Goal: Complete application form: Complete application form

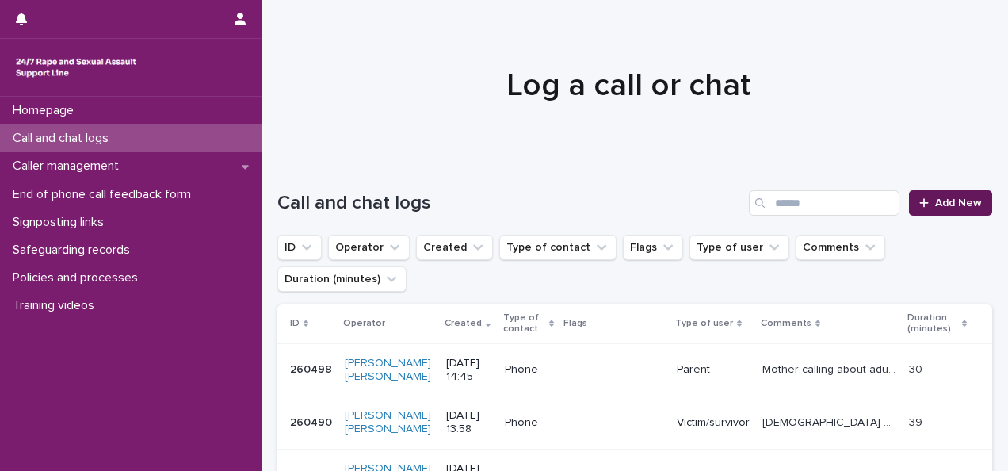
click at [944, 202] on span "Add New" at bounding box center [958, 202] width 47 height 11
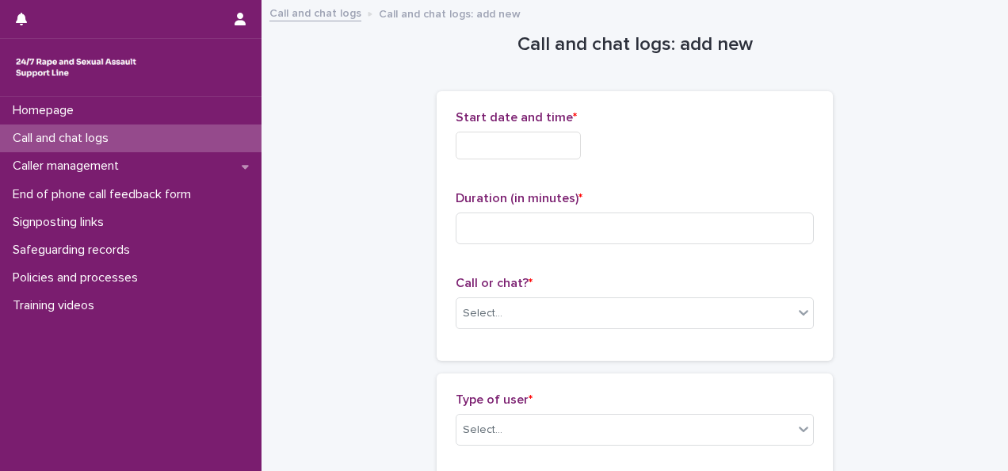
click at [465, 143] on input "text" at bounding box center [518, 146] width 125 height 28
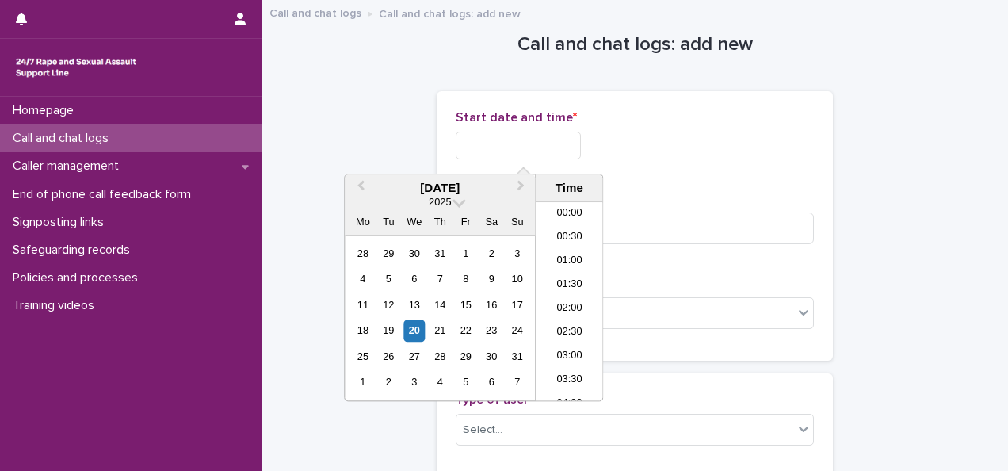
scroll to position [650, 0]
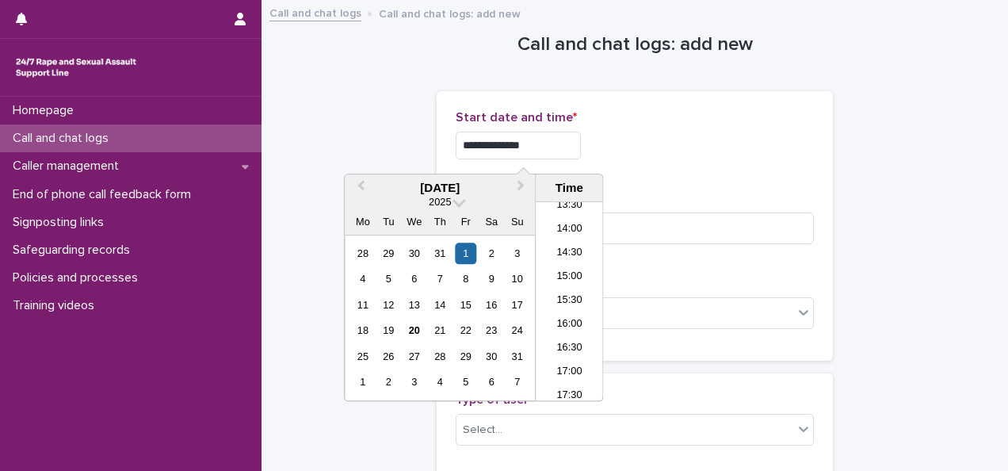
click at [694, 136] on div "**********" at bounding box center [635, 146] width 358 height 28
click at [488, 143] on input "**********" at bounding box center [518, 146] width 125 height 28
click at [419, 328] on div "20" at bounding box center [413, 330] width 21 height 21
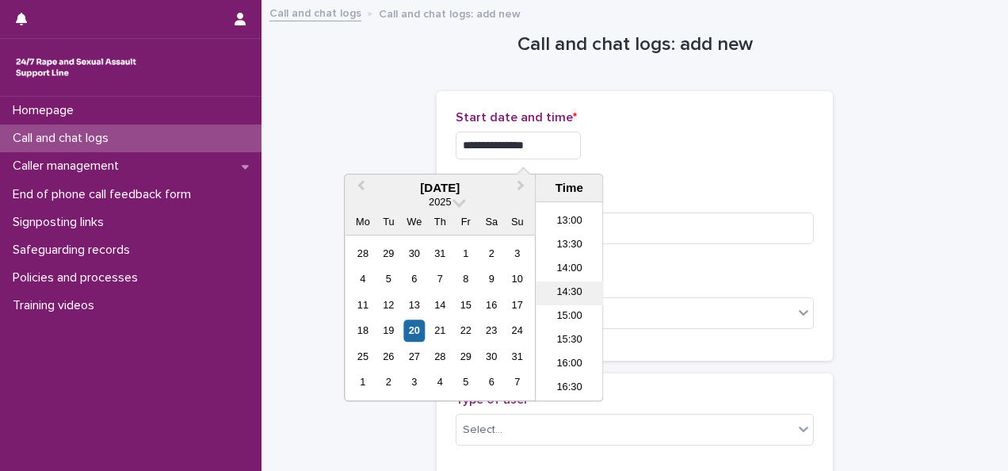
click at [568, 289] on li "14:30" at bounding box center [569, 293] width 67 height 24
click at [545, 151] on input "**********" at bounding box center [518, 146] width 125 height 28
type input "**********"
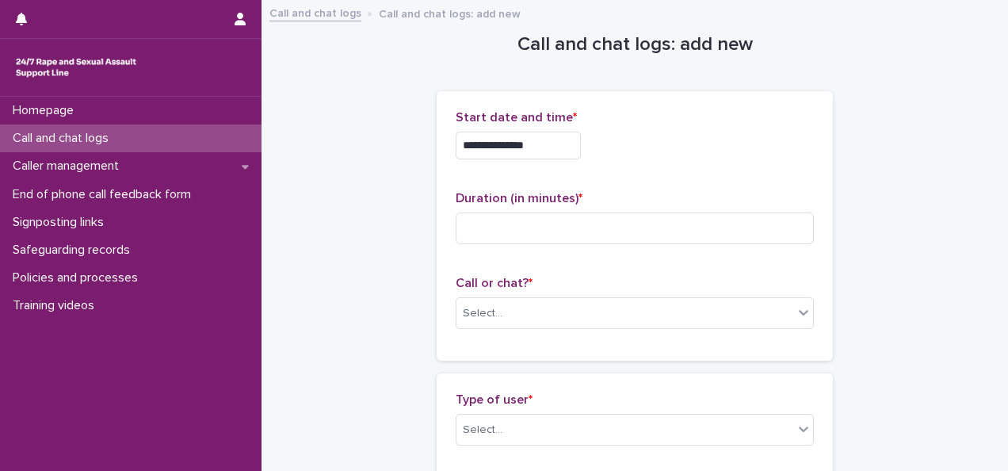
click at [691, 173] on div "**********" at bounding box center [635, 225] width 358 height 231
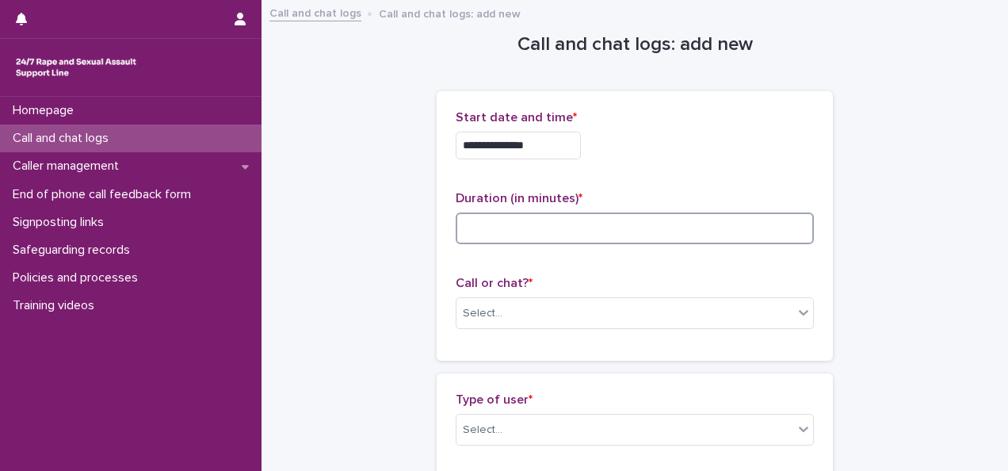
click at [674, 224] on input at bounding box center [635, 228] width 358 height 32
type input "**"
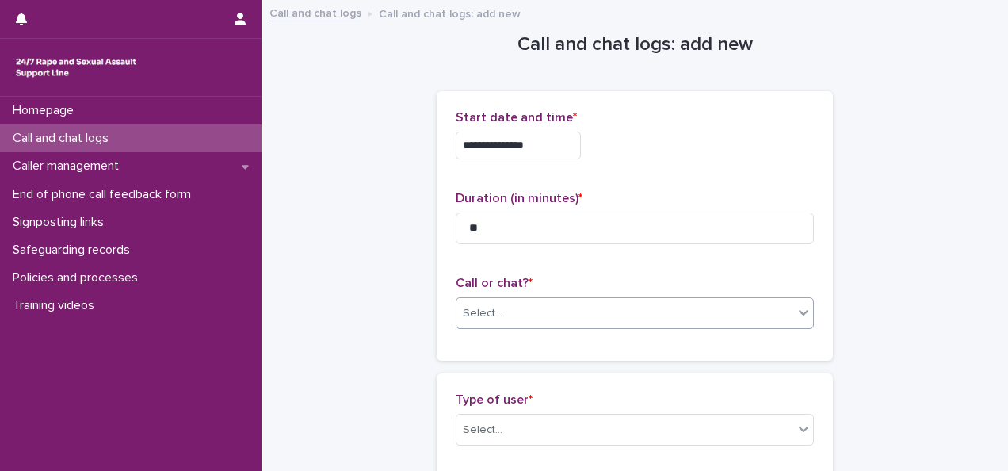
click at [663, 318] on div "Select..." at bounding box center [625, 313] width 337 height 26
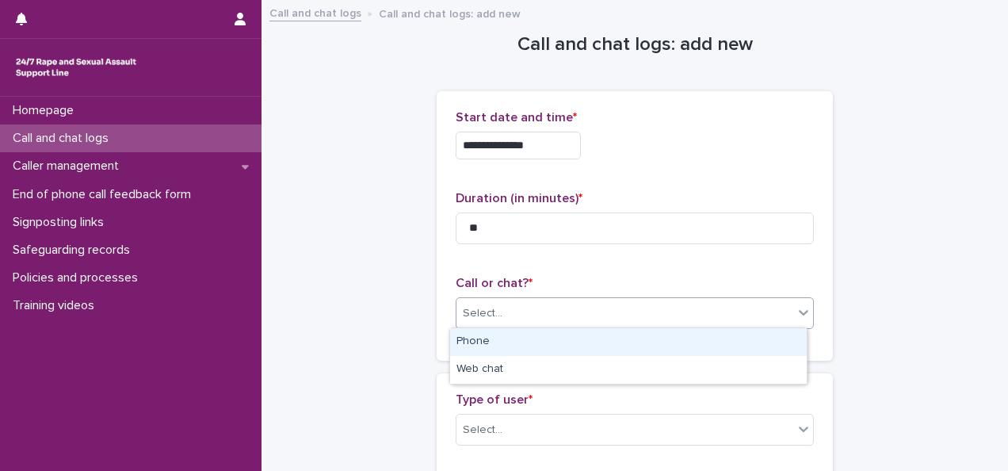
click at [510, 338] on div "Phone" at bounding box center [628, 342] width 357 height 28
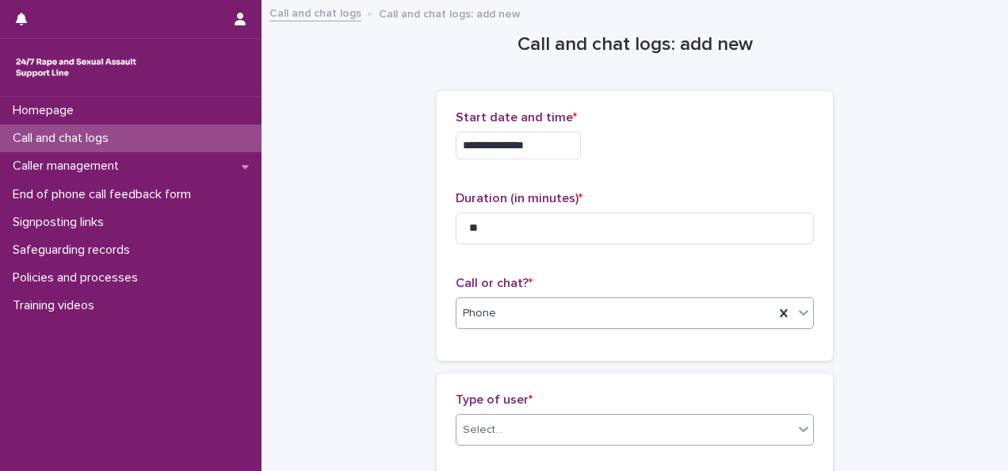
click at [513, 422] on div "Select..." at bounding box center [625, 430] width 337 height 26
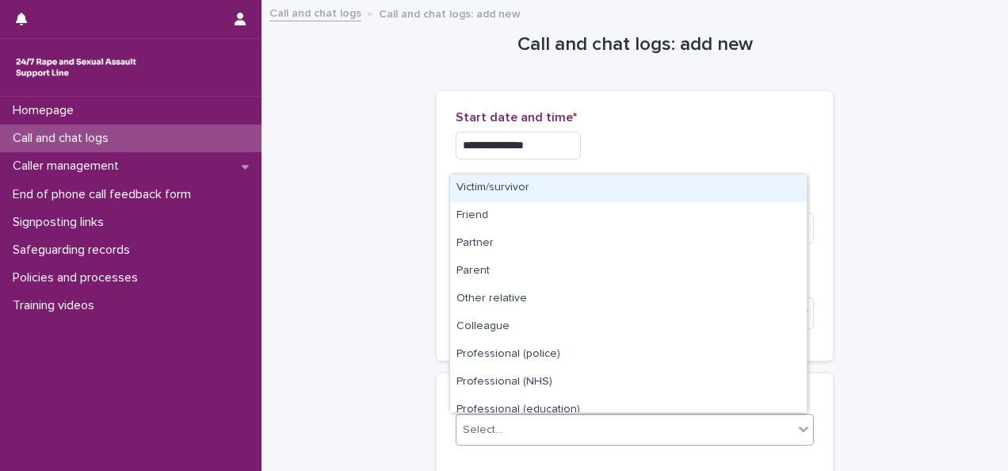
click at [510, 182] on div "Victim/survivor" at bounding box center [628, 188] width 357 height 28
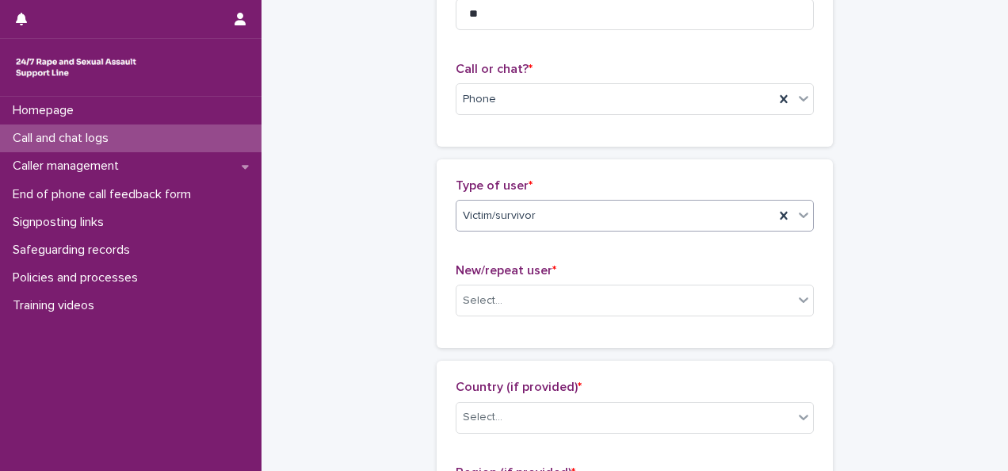
scroll to position [230, 0]
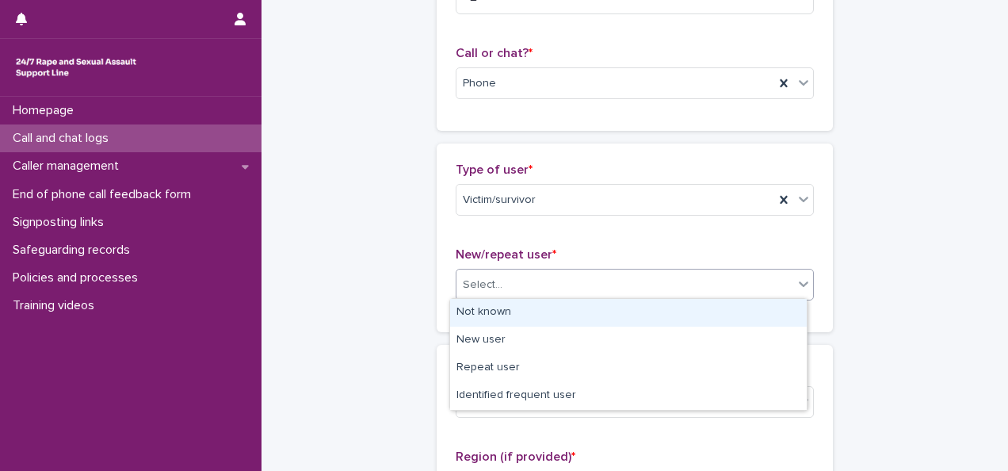
click at [485, 277] on div "Select..." at bounding box center [483, 285] width 40 height 17
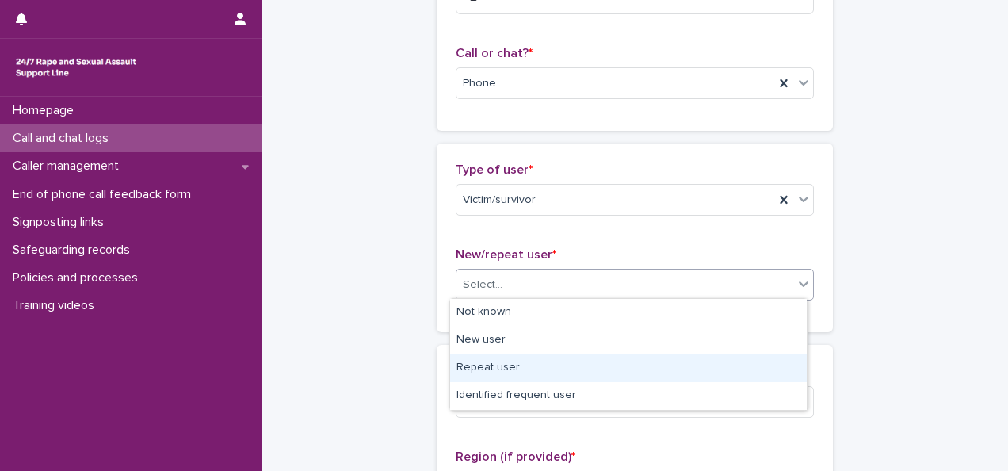
click at [471, 366] on div "Repeat user" at bounding box center [628, 368] width 357 height 28
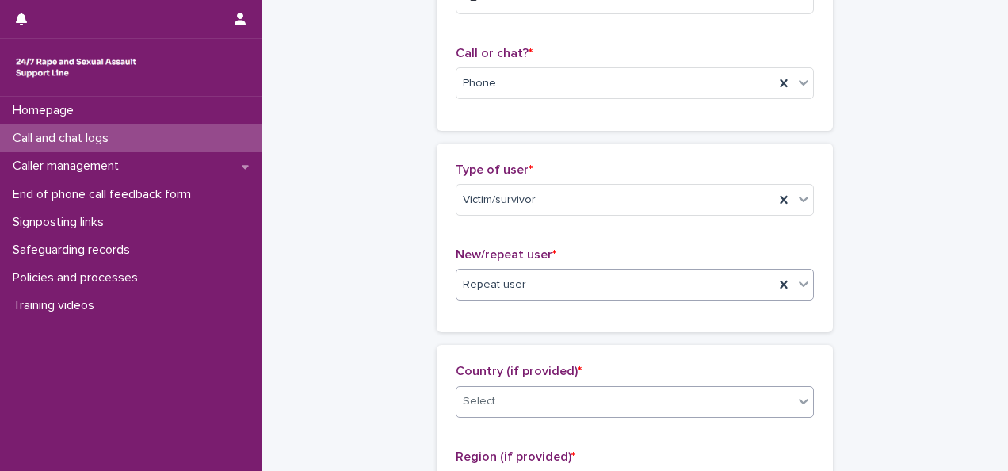
click at [541, 400] on div "Select..." at bounding box center [625, 401] width 337 height 26
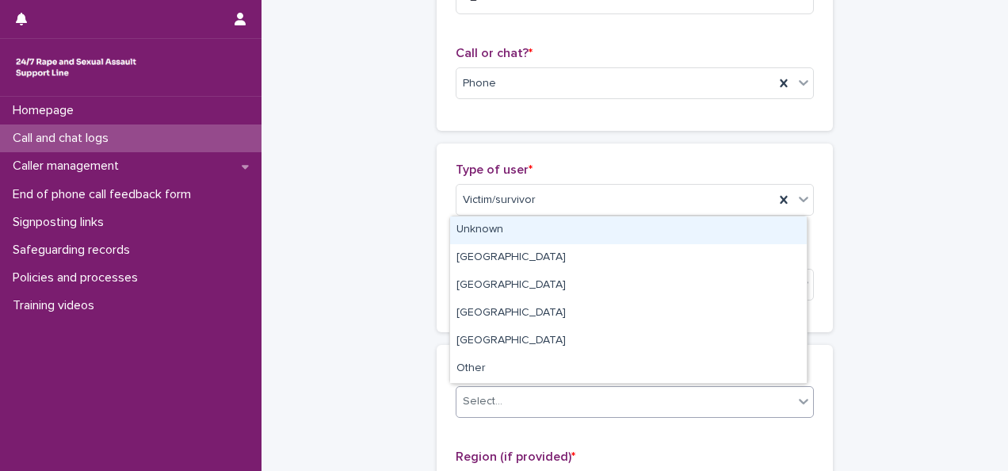
click at [466, 222] on div "Unknown" at bounding box center [628, 230] width 357 height 28
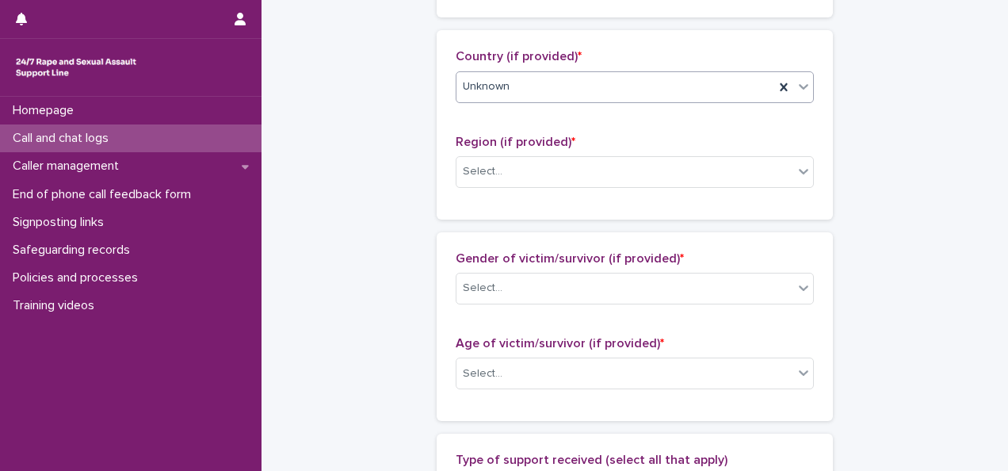
scroll to position [618, 0]
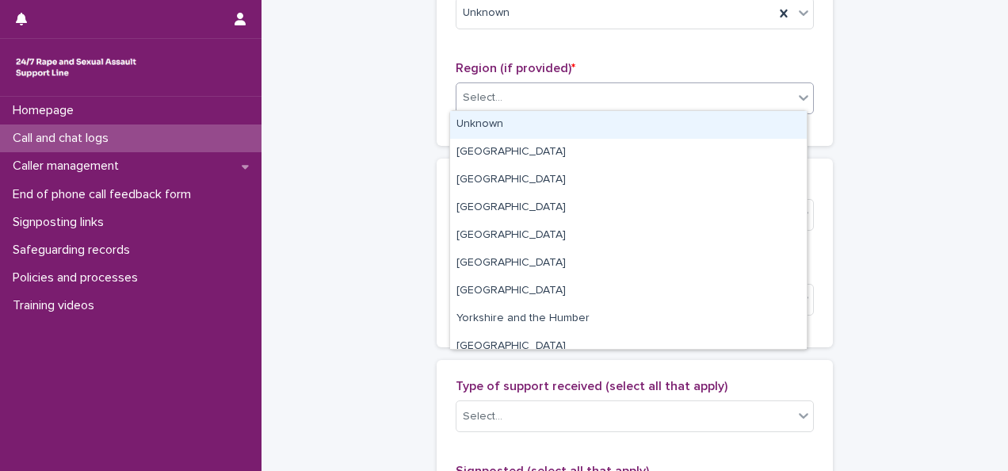
click at [633, 90] on div "Select..." at bounding box center [625, 98] width 337 height 26
click at [501, 124] on div "Unknown" at bounding box center [628, 125] width 357 height 28
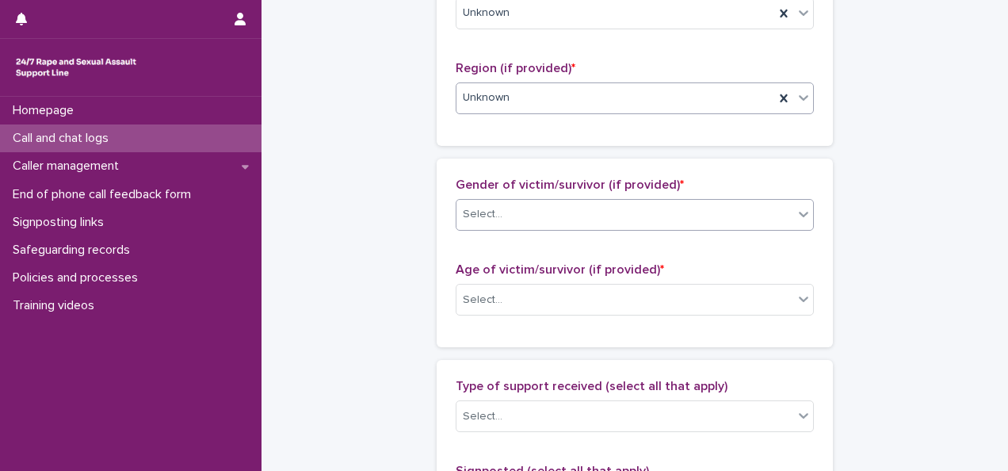
click at [504, 212] on input "text" at bounding box center [505, 214] width 2 height 13
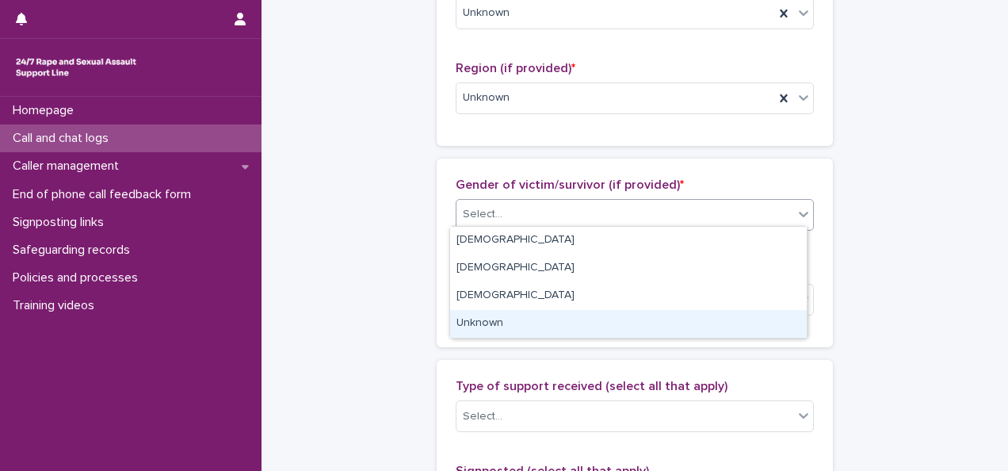
click at [491, 322] on div "Unknown" at bounding box center [628, 324] width 357 height 28
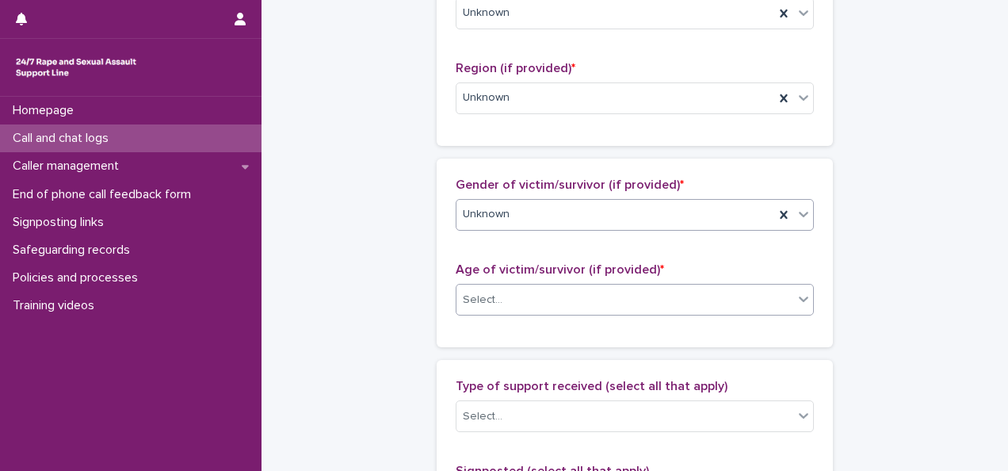
click at [490, 296] on div "Select..." at bounding box center [483, 300] width 40 height 17
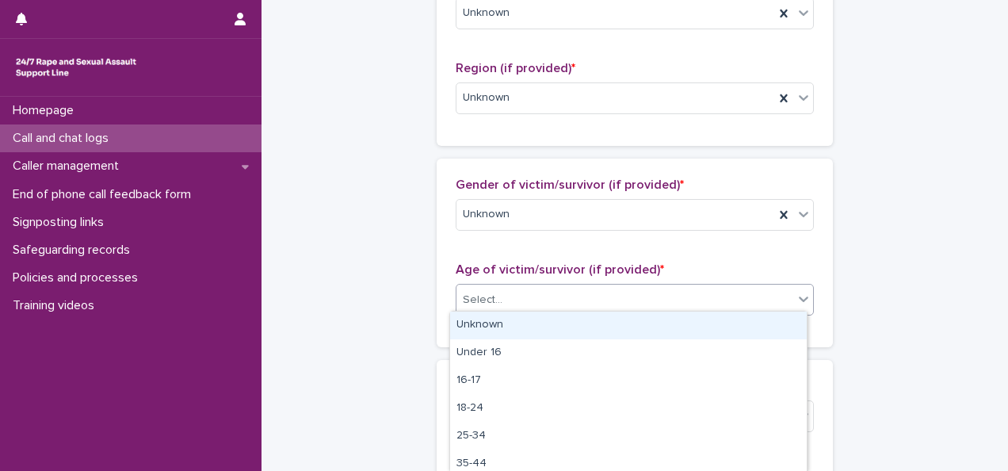
click at [484, 315] on div "Unknown" at bounding box center [628, 326] width 357 height 28
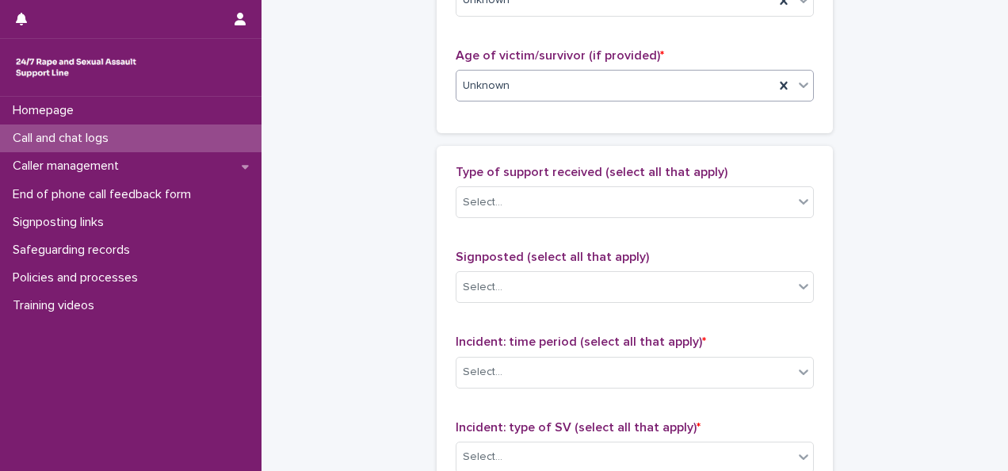
scroll to position [851, 0]
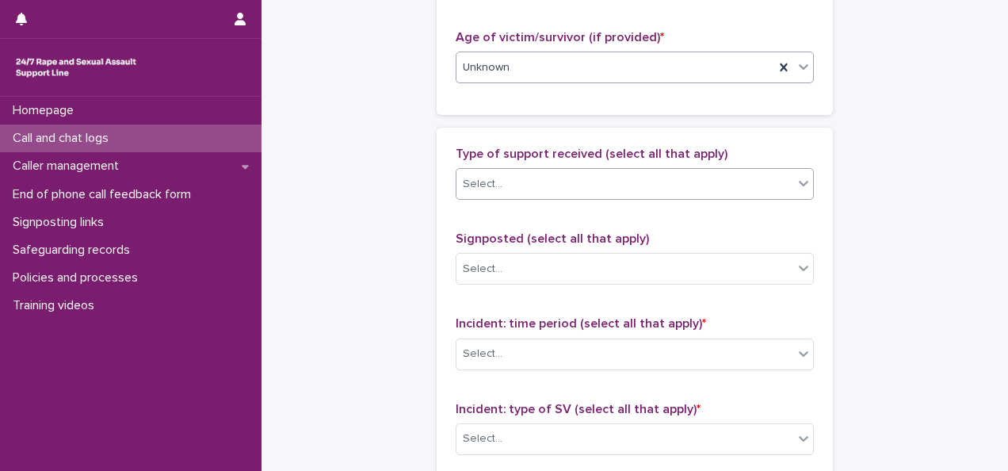
click at [480, 179] on div "Select..." at bounding box center [483, 184] width 40 height 17
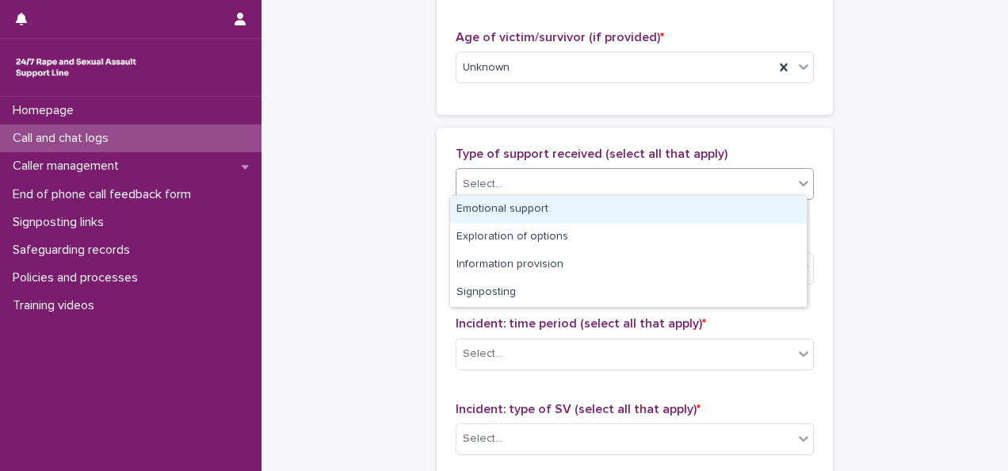
click at [510, 206] on div "Emotional support" at bounding box center [628, 210] width 357 height 28
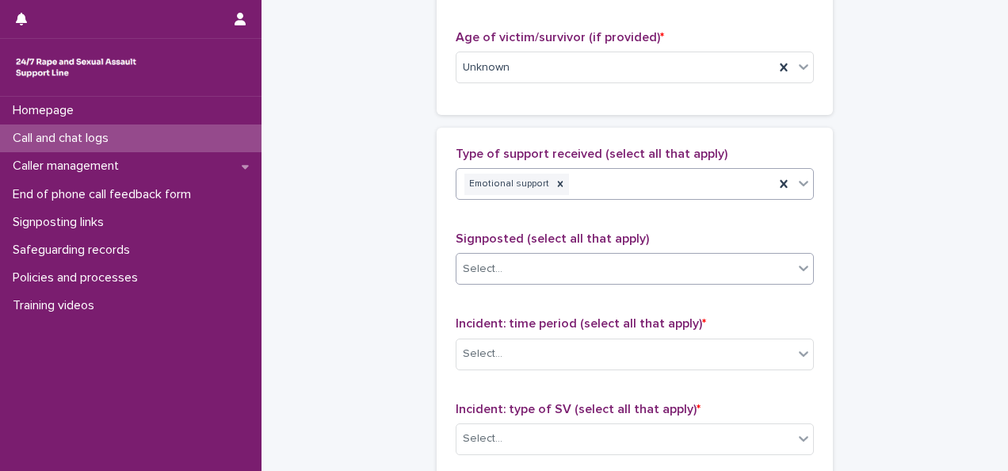
click at [510, 271] on div "Select..." at bounding box center [625, 269] width 337 height 26
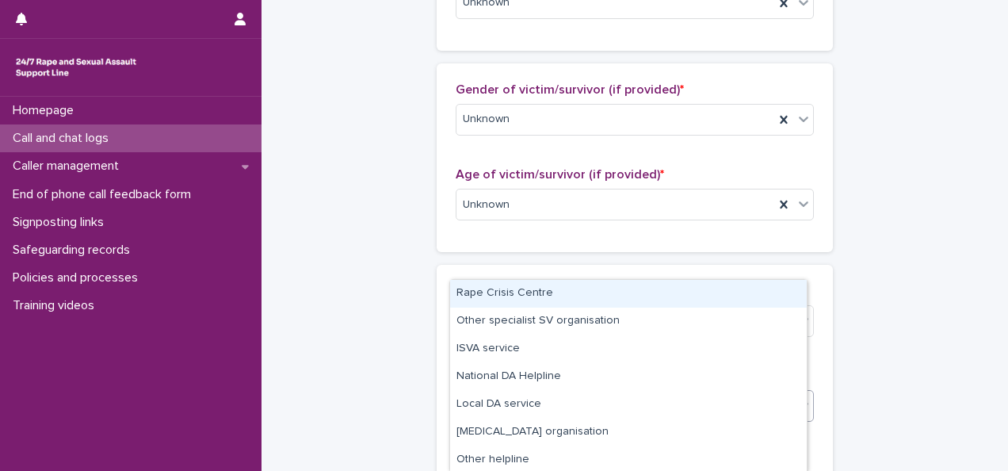
scroll to position [767, 0]
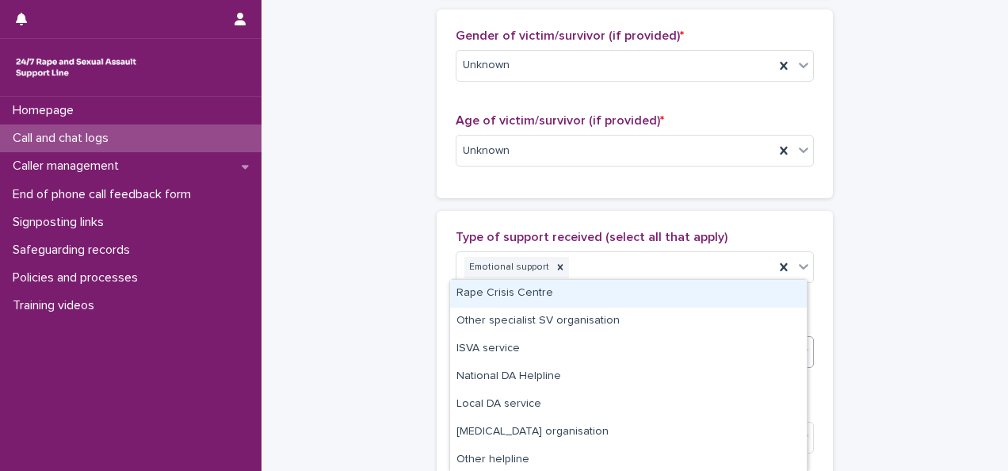
click at [904, 206] on div "**********" at bounding box center [634, 91] width 715 height 1715
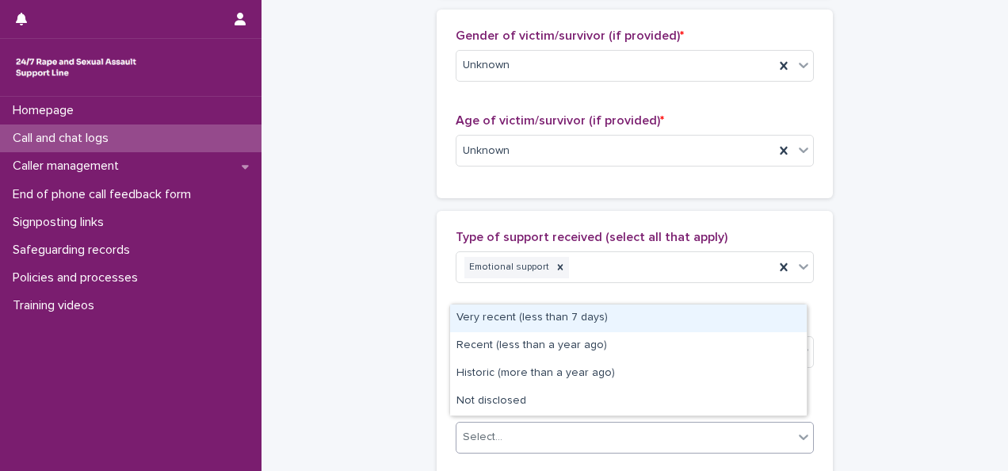
click at [513, 434] on div "Select..." at bounding box center [625, 437] width 337 height 26
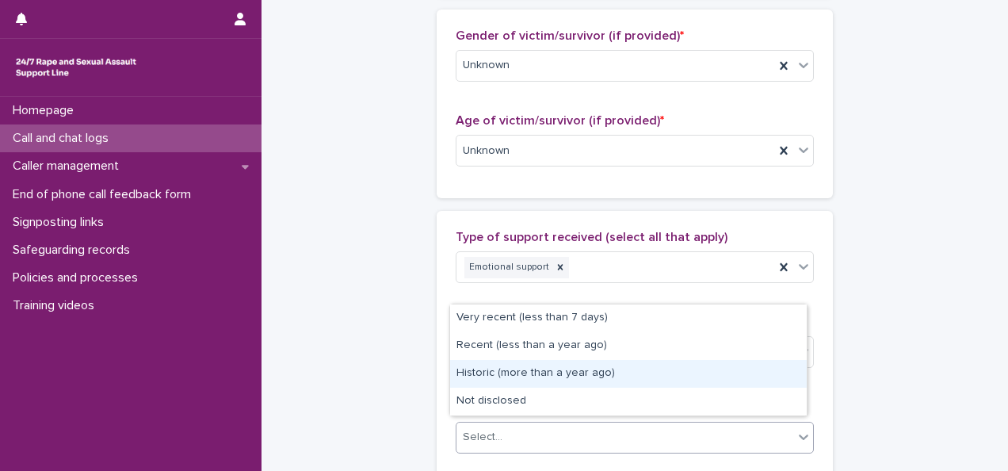
click at [490, 369] on div "Historic (more than a year ago)" at bounding box center [628, 374] width 357 height 28
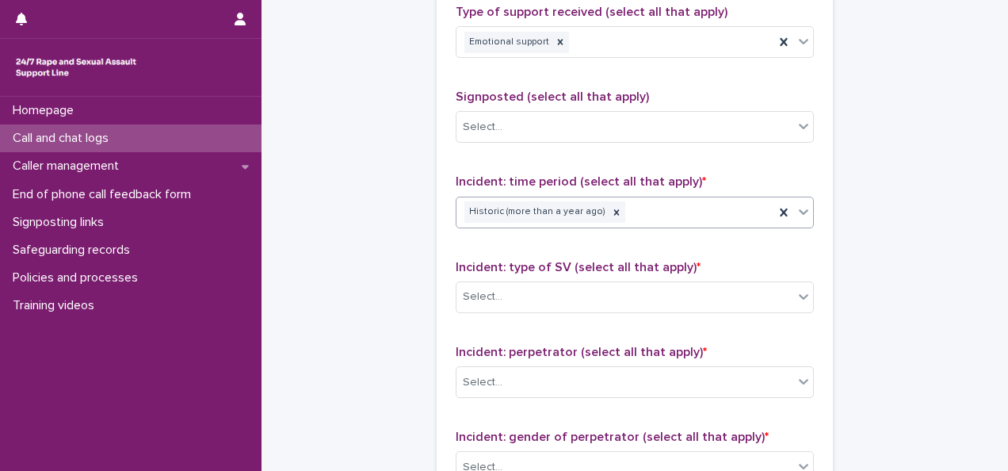
scroll to position [1140, 0]
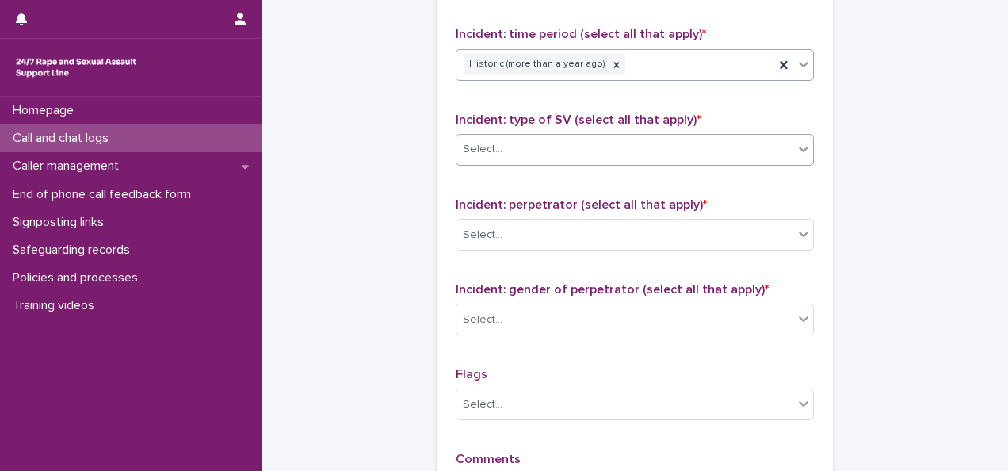
click at [585, 141] on div "Select..." at bounding box center [625, 149] width 337 height 26
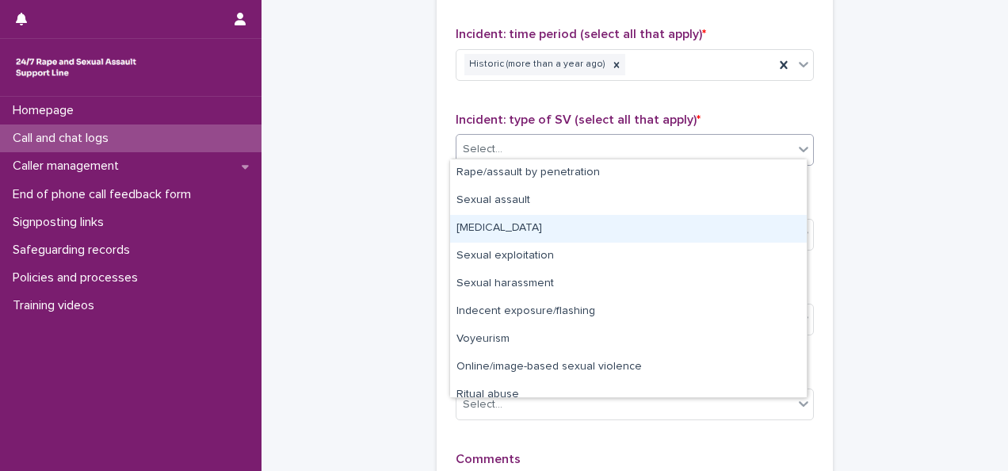
click at [484, 228] on div "[MEDICAL_DATA]" at bounding box center [628, 229] width 357 height 28
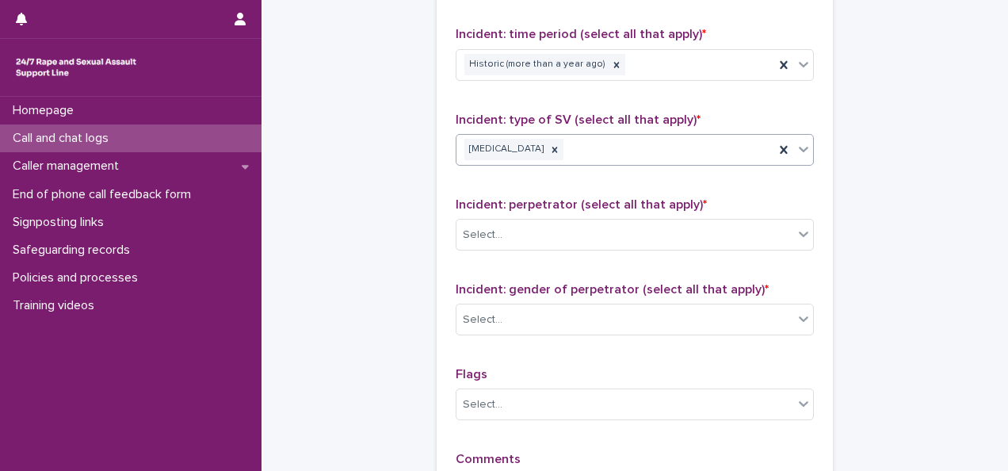
click at [799, 147] on icon at bounding box center [804, 150] width 10 height 6
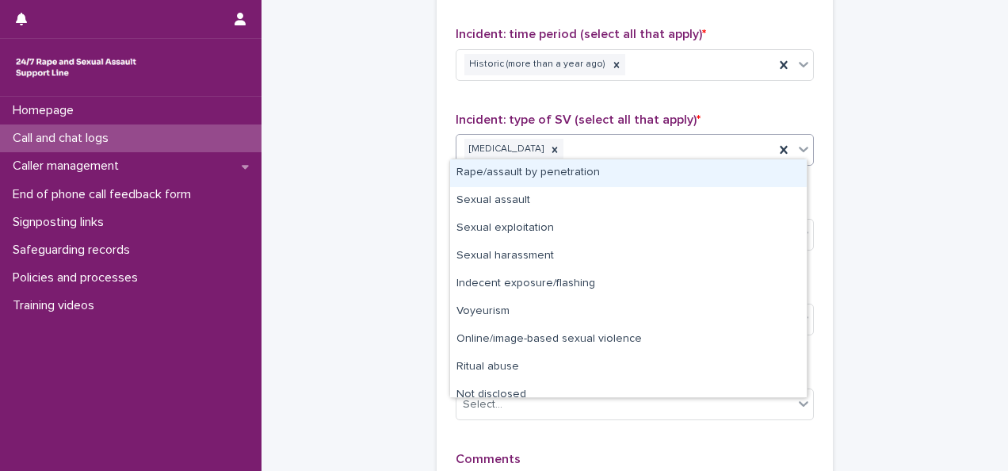
click at [613, 168] on div "Rape/assault by penetration" at bounding box center [628, 173] width 357 height 28
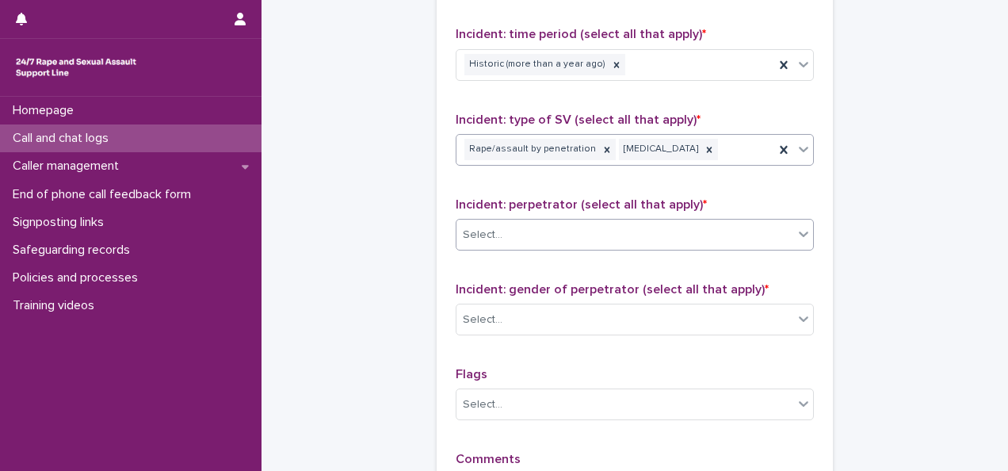
click at [495, 222] on div "Select..." at bounding box center [625, 235] width 337 height 26
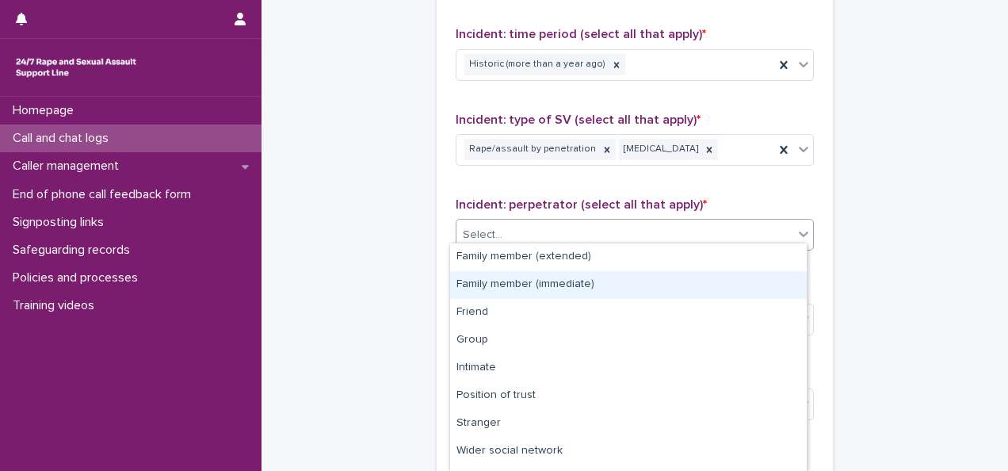
click at [499, 277] on div "Family member (immediate)" at bounding box center [628, 285] width 357 height 28
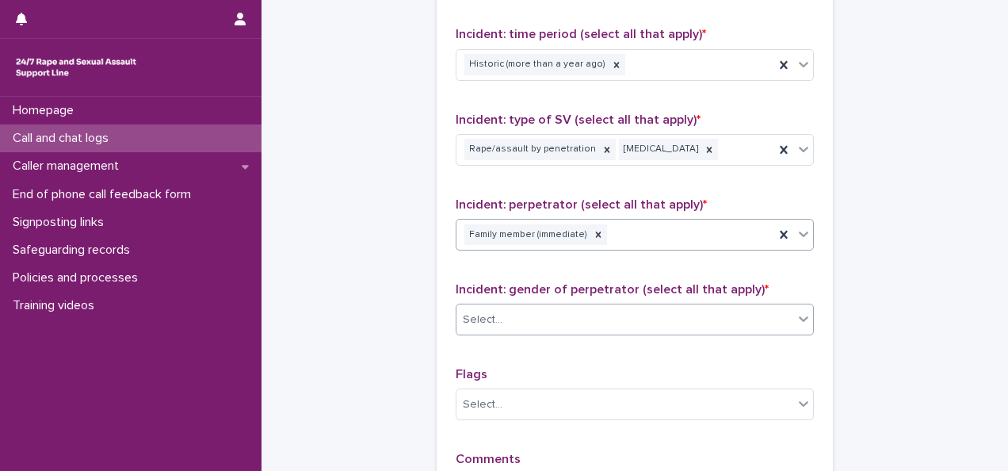
click at [527, 313] on div "Select..." at bounding box center [625, 320] width 337 height 26
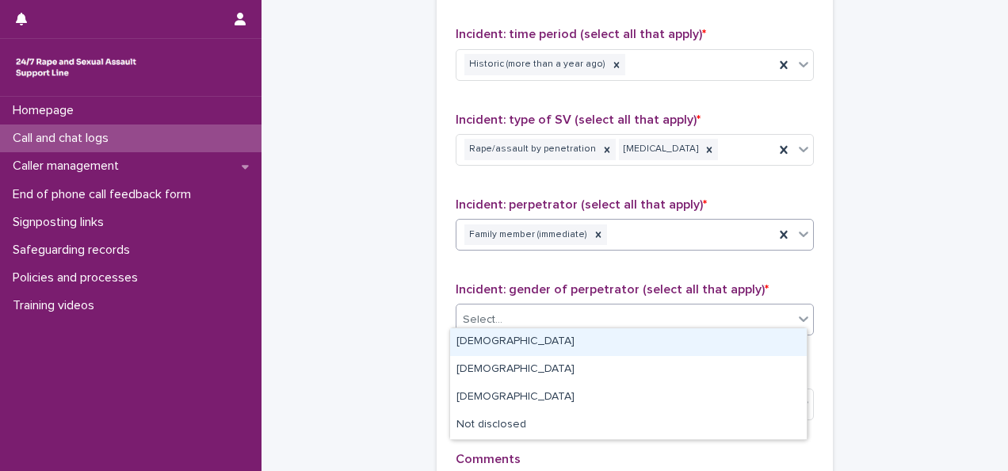
click at [799, 231] on icon at bounding box center [804, 234] width 10 height 6
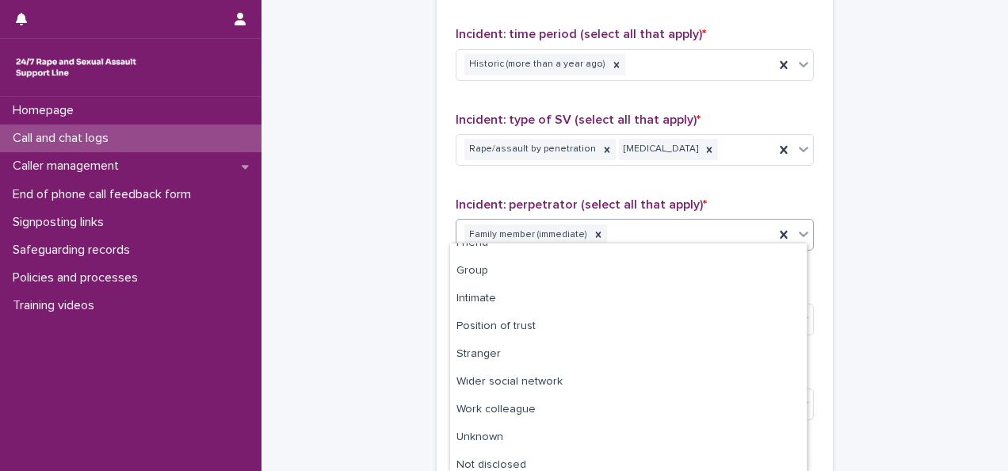
scroll to position [49, 0]
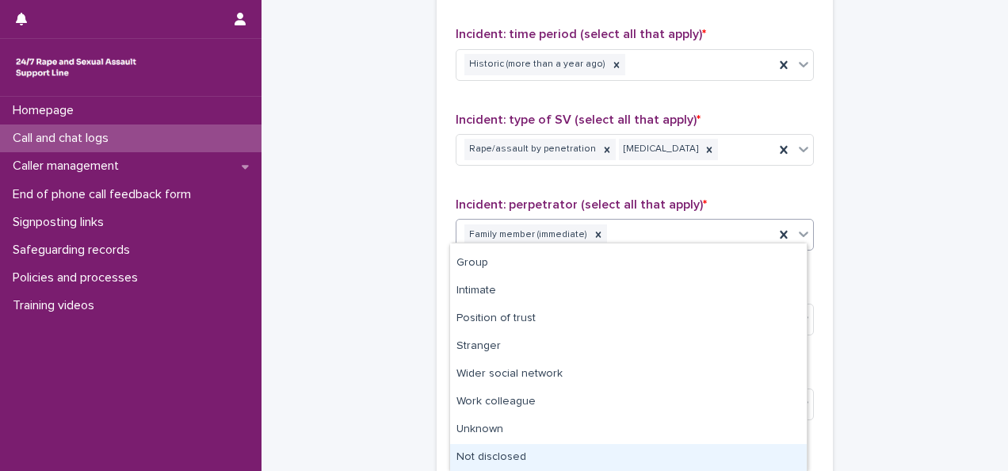
drag, startPoint x: 531, startPoint y: 442, endPoint x: 523, endPoint y: 453, distance: 13.6
click at [523, 453] on div "Not disclosed" at bounding box center [628, 458] width 357 height 28
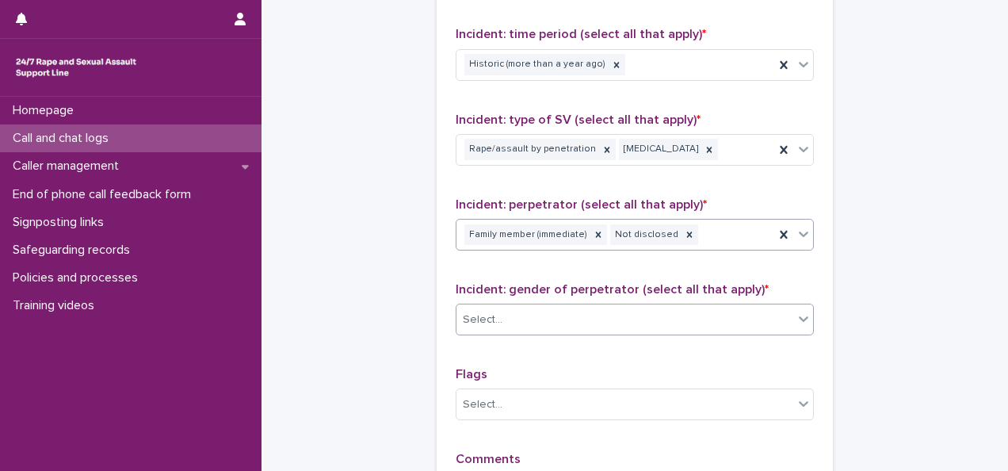
click at [480, 312] on div "Select..." at bounding box center [483, 320] width 40 height 17
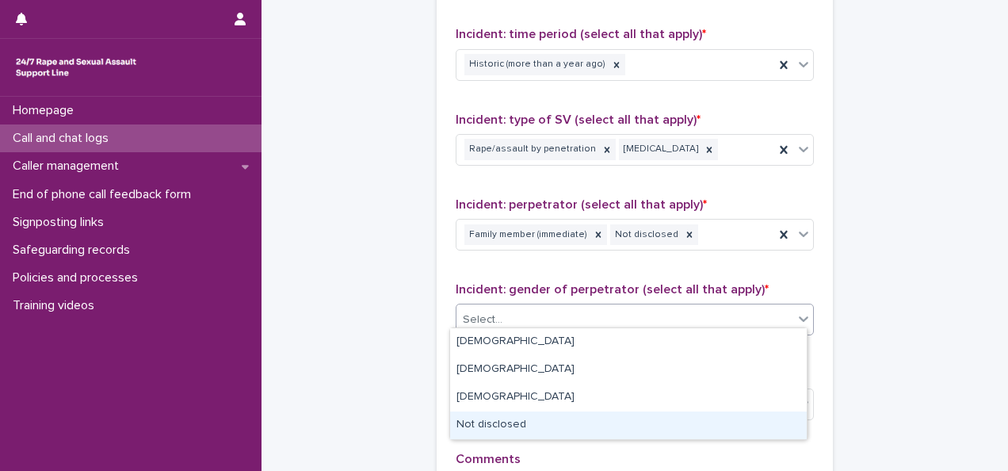
click at [507, 430] on div "Not disclosed" at bounding box center [628, 425] width 357 height 28
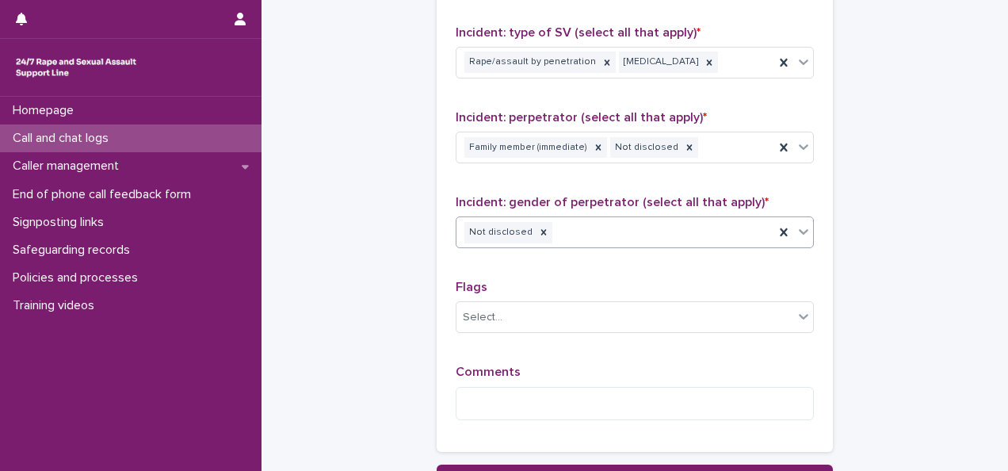
scroll to position [1245, 0]
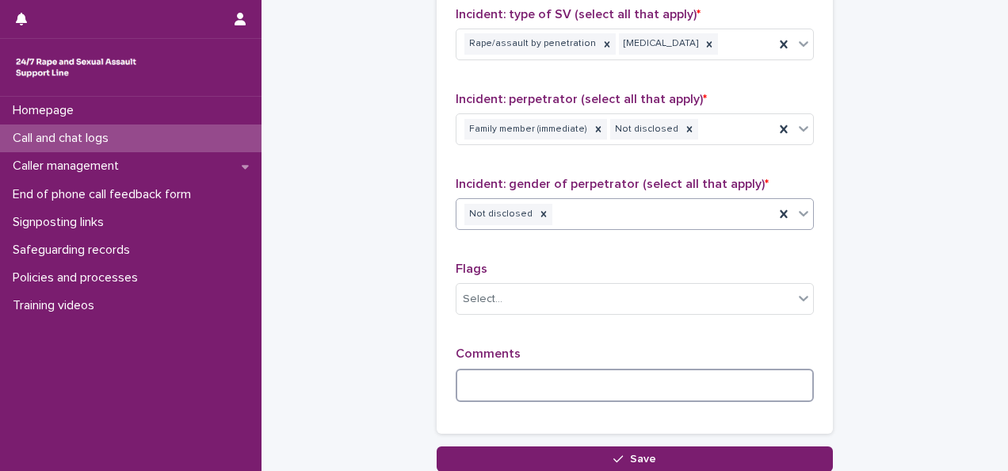
click at [516, 369] on textarea at bounding box center [635, 385] width 358 height 33
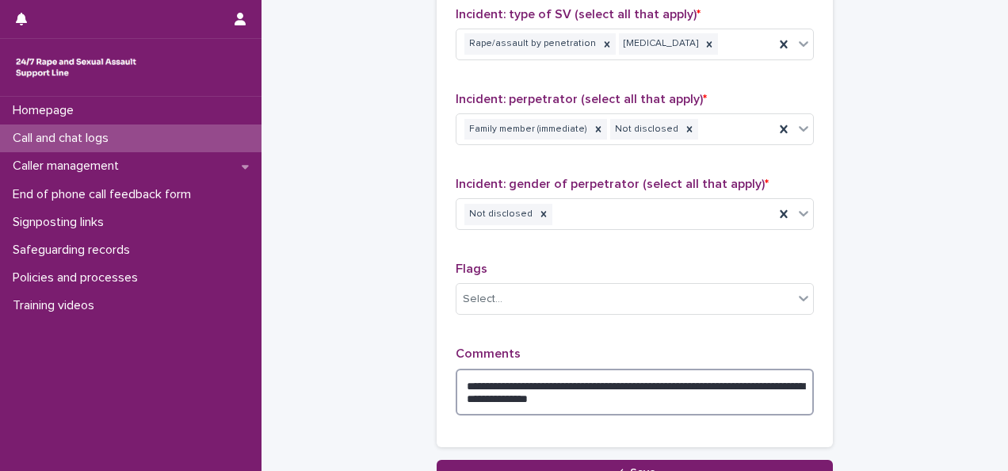
click at [652, 391] on textarea "**********" at bounding box center [635, 392] width 358 height 47
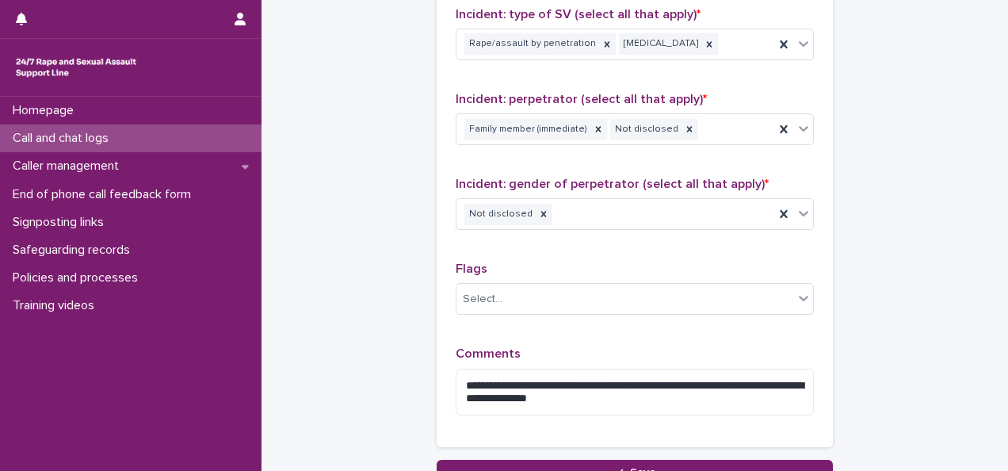
drag, startPoint x: 652, startPoint y: 391, endPoint x: 565, endPoint y: 342, distance: 99.4
click at [565, 346] on p "Comments" at bounding box center [635, 353] width 358 height 15
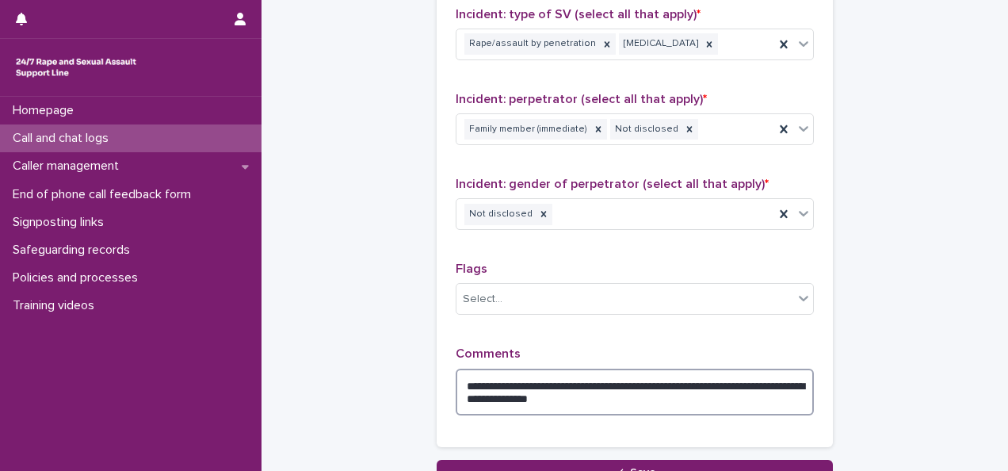
click at [631, 387] on textarea "**********" at bounding box center [635, 392] width 358 height 47
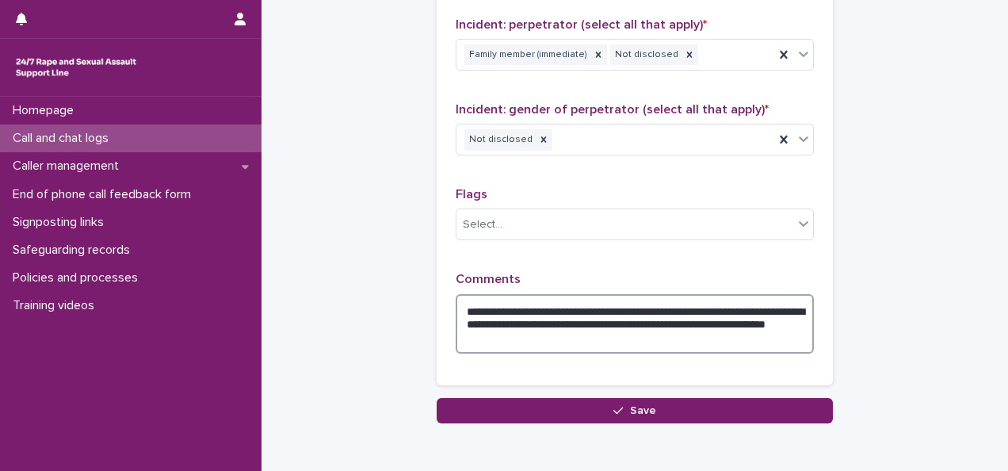
scroll to position [1349, 0]
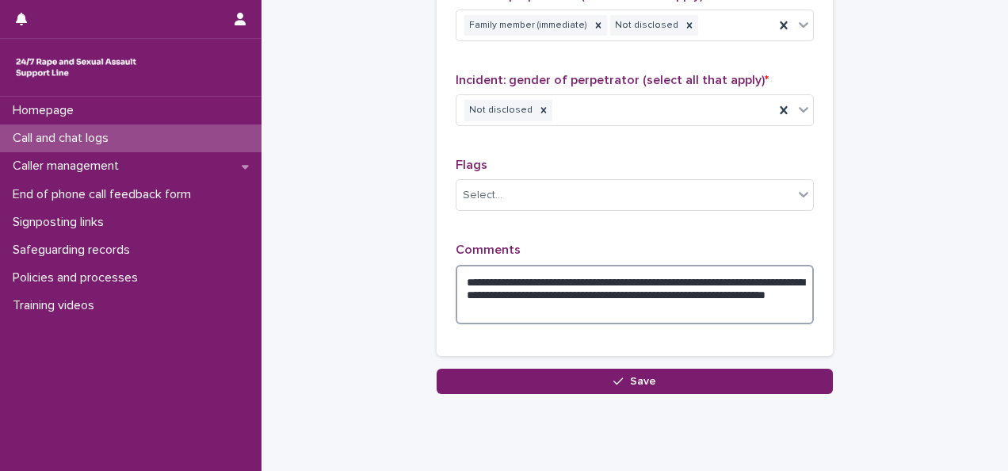
click at [718, 285] on textarea "**********" at bounding box center [635, 294] width 358 height 59
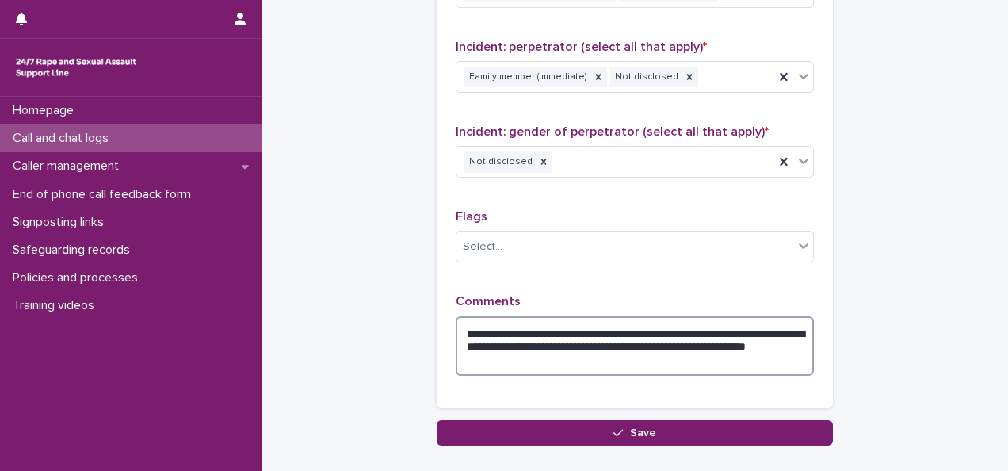
scroll to position [1304, 0]
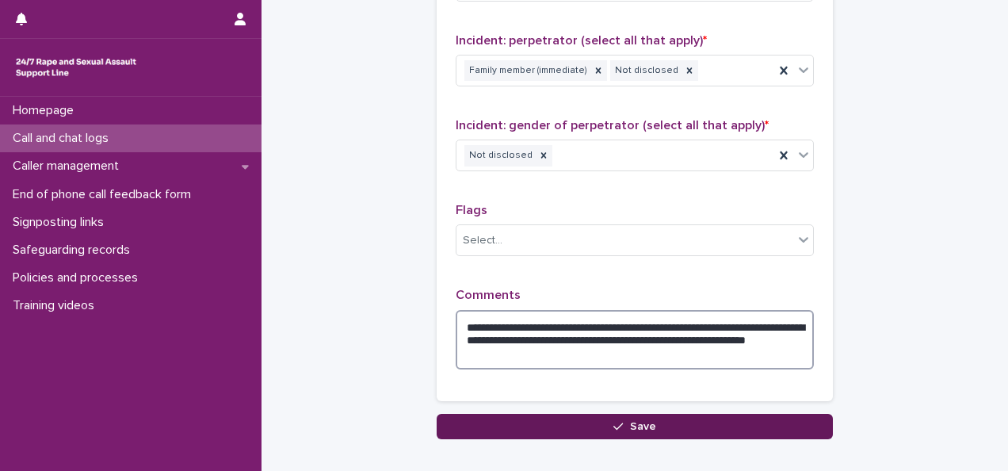
type textarea "**********"
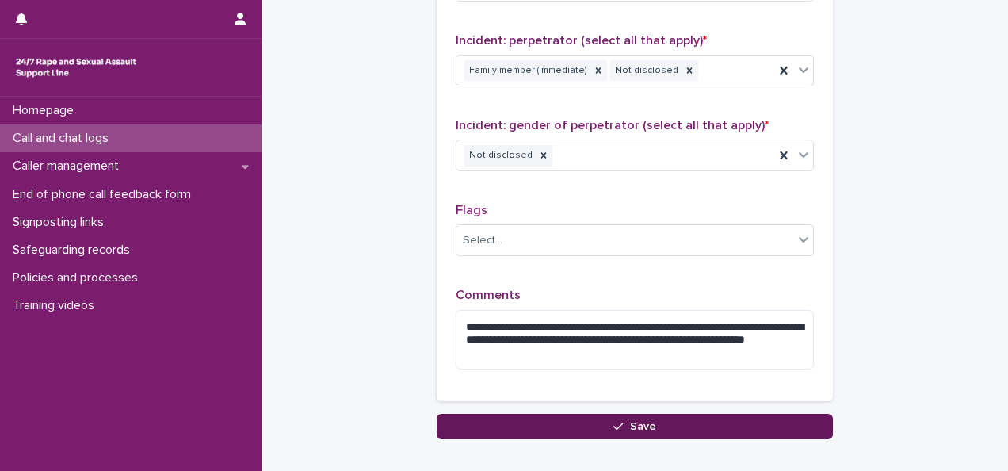
click at [637, 421] on span "Save" at bounding box center [643, 426] width 26 height 11
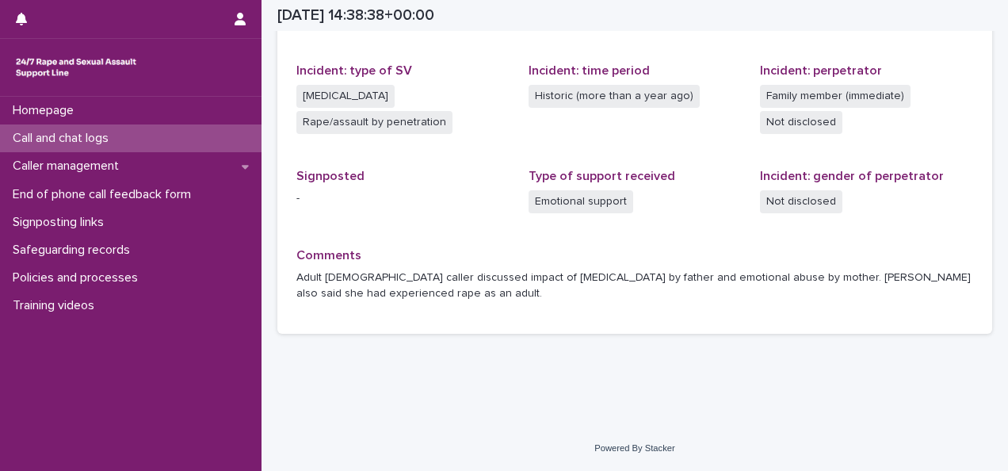
scroll to position [414, 0]
click at [48, 138] on p "Call and chat logs" at bounding box center [63, 138] width 115 height 15
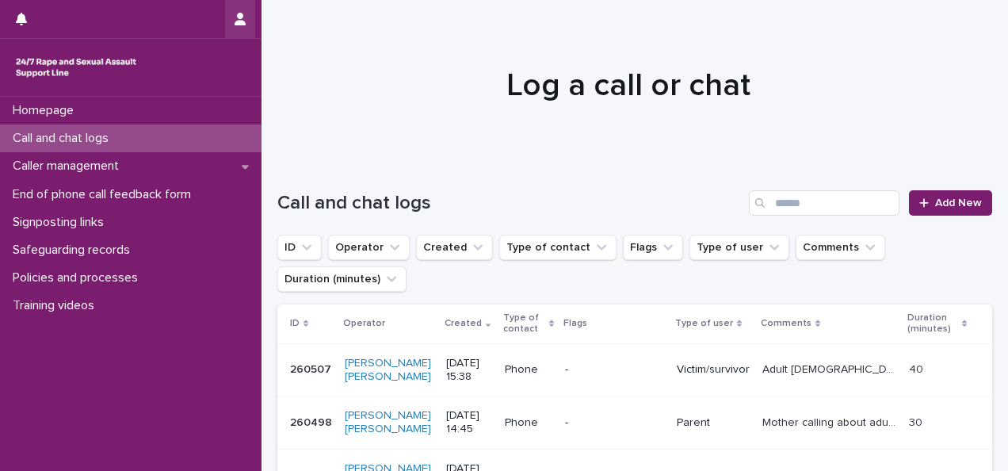
click at [239, 19] on icon "button" at bounding box center [240, 19] width 11 height 13
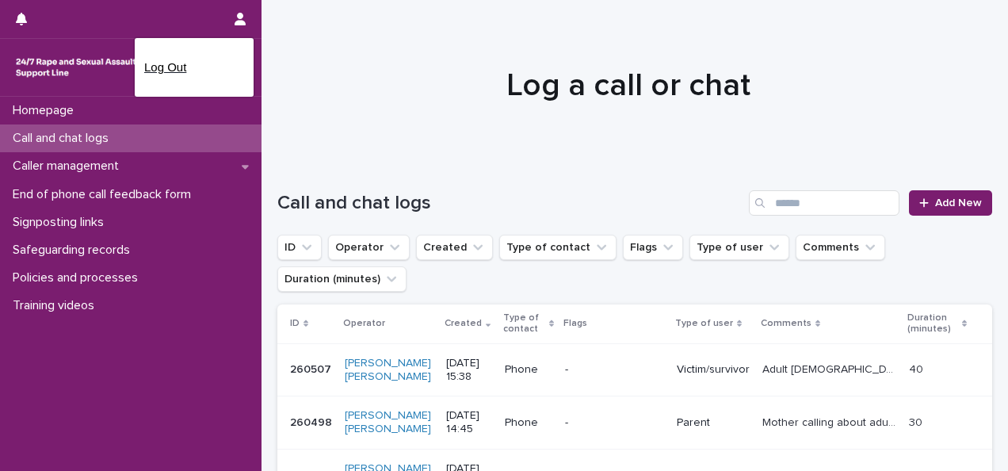
click at [171, 59] on p "Log Out" at bounding box center [194, 67] width 100 height 27
